Goal: Connect with others: Connect with others

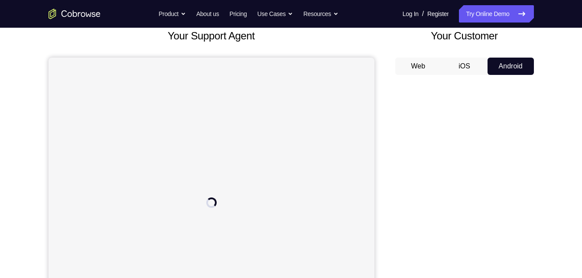
click at [429, 65] on button "Web" at bounding box center [419, 66] width 46 height 17
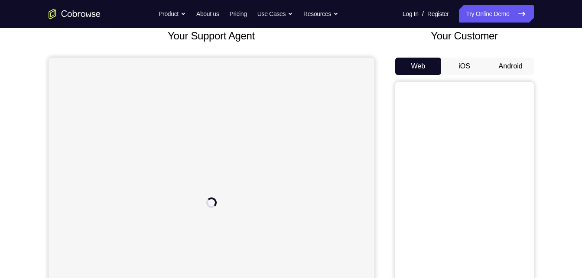
click at [465, 65] on button "iOS" at bounding box center [465, 66] width 46 height 17
click at [491, 67] on button "Android" at bounding box center [511, 66] width 46 height 17
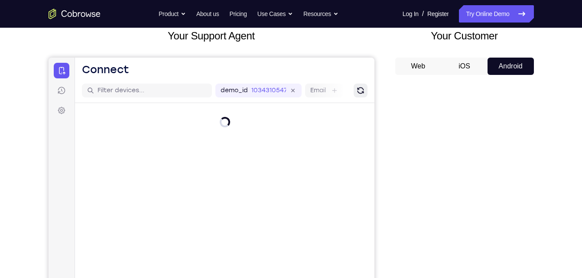
click at [363, 90] on icon "Refresh" at bounding box center [360, 90] width 9 height 9
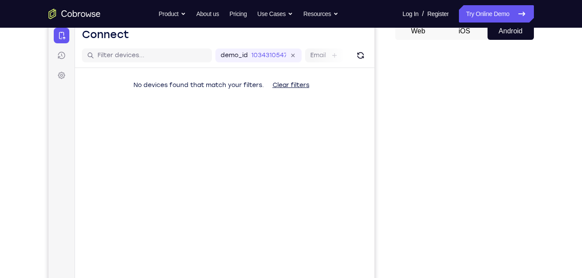
scroll to position [91, 0]
click at [360, 56] on icon "Refresh" at bounding box center [360, 55] width 12 height 12
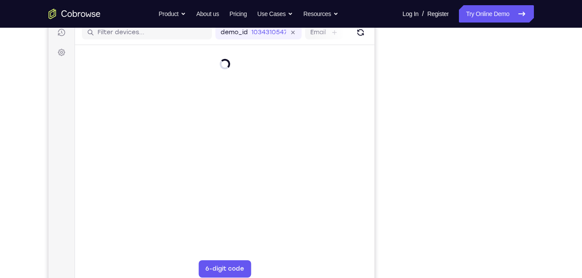
scroll to position [114, 0]
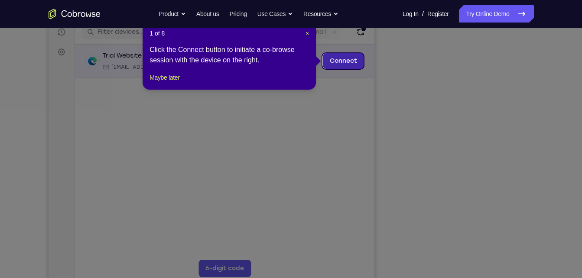
click at [336, 59] on link "Connect" at bounding box center [343, 61] width 41 height 16
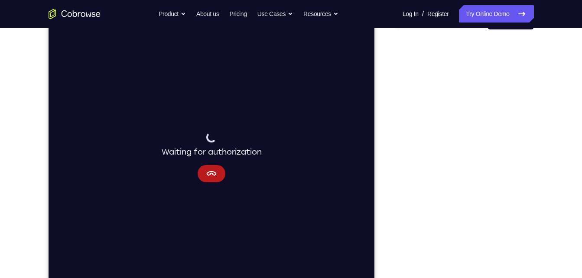
scroll to position [101, 0]
click at [212, 172] on icon "Cancel" at bounding box center [211, 173] width 10 height 5
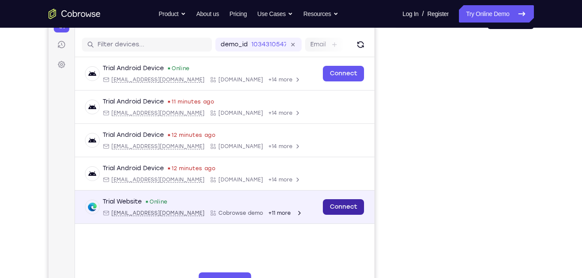
click at [344, 208] on link "Connect" at bounding box center [343, 208] width 41 height 16
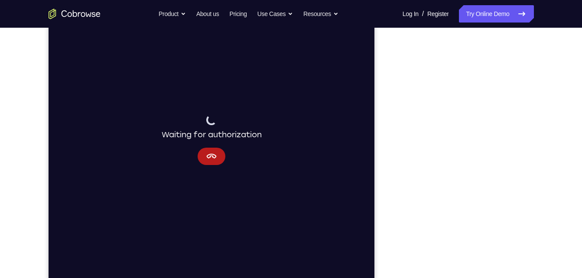
scroll to position [118, 0]
